Goal: Navigation & Orientation: Find specific page/section

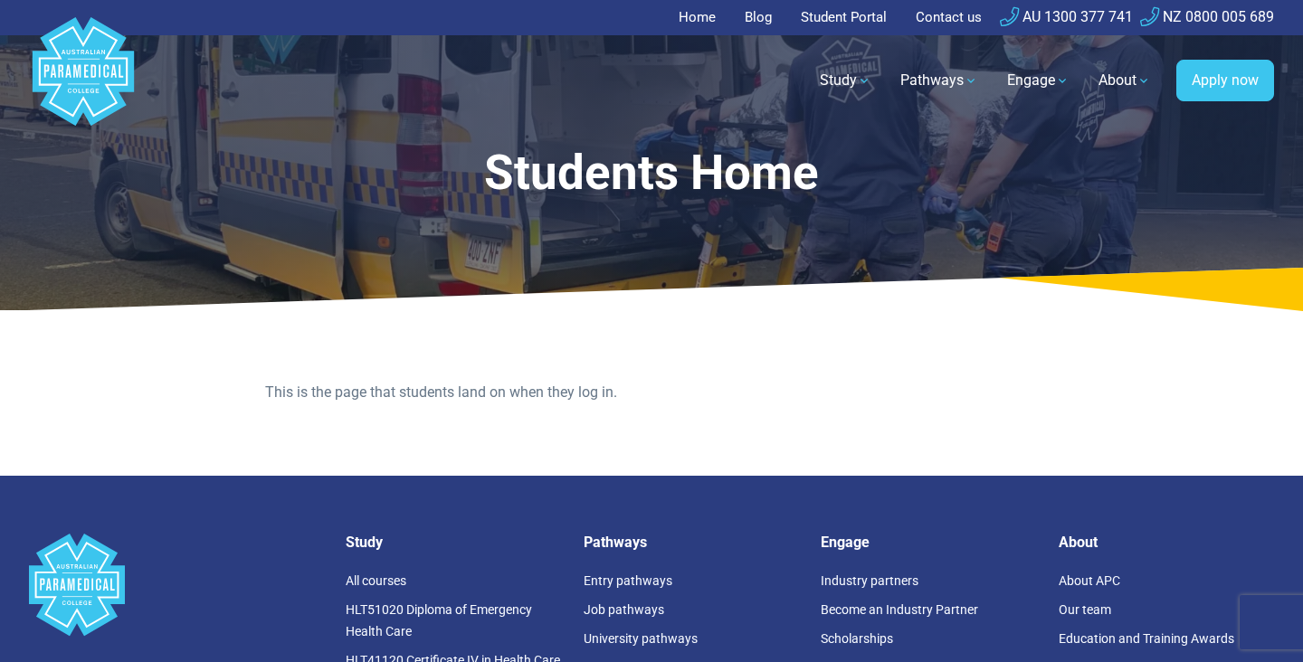
click at [845, 28] on link "Student Portal" at bounding box center [844, 17] width 108 height 35
